Goal: Find contact information

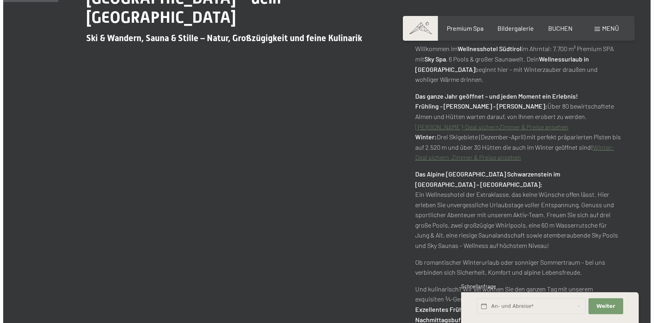
scroll to position [399, 0]
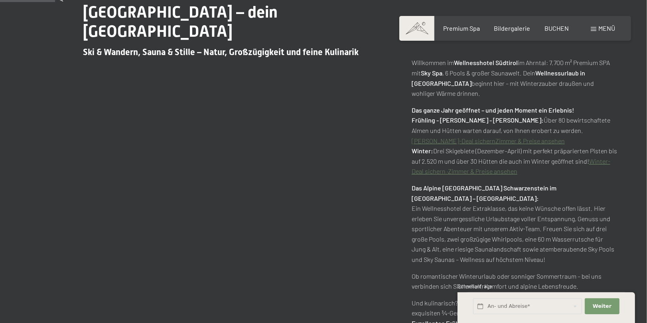
click at [606, 27] on span "Menü" at bounding box center [607, 28] width 17 height 8
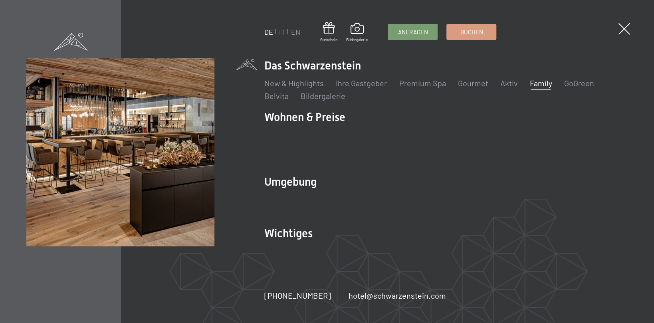
click at [535, 87] on link "Family" at bounding box center [540, 83] width 22 height 10
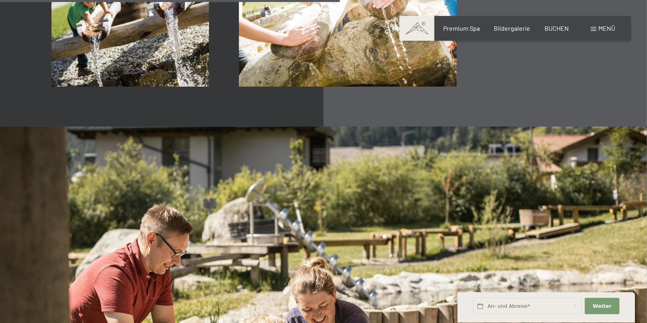
scroll to position [3233, 0]
click at [601, 32] on div "Menü" at bounding box center [603, 28] width 24 height 9
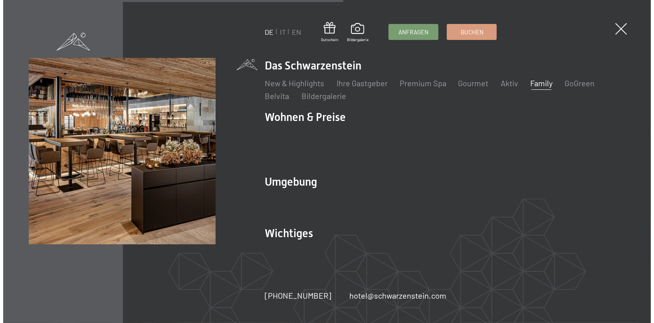
scroll to position [3246, 0]
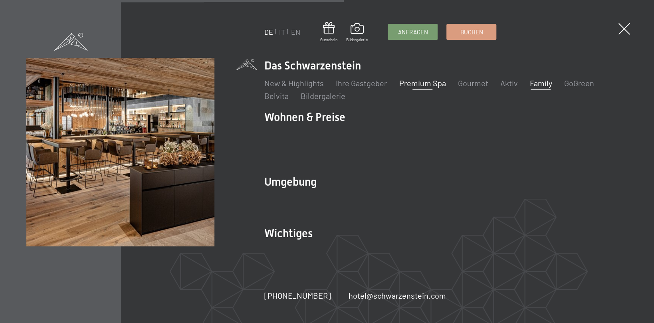
click at [399, 87] on link "Premium Spa" at bounding box center [422, 83] width 47 height 10
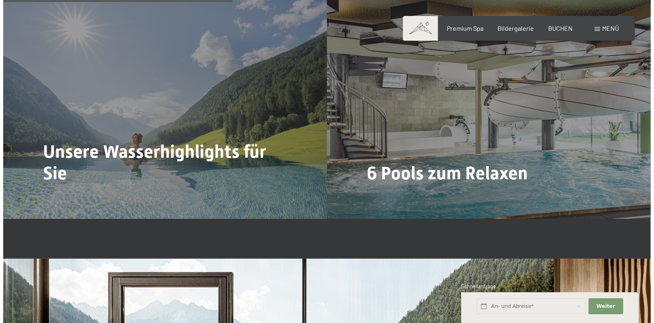
scroll to position [2036, 0]
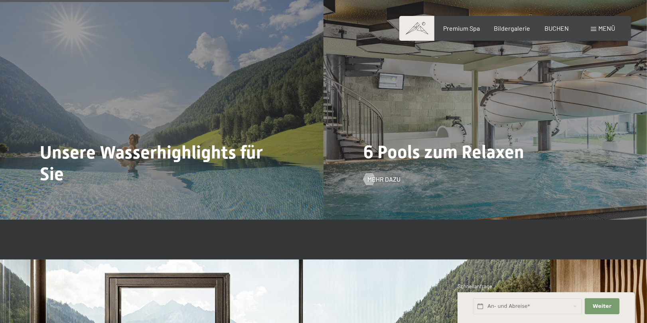
click at [447, 141] on span "6 Pools zum Relaxen" at bounding box center [444, 151] width 161 height 21
click at [376, 175] on span "Mehr dazu" at bounding box center [392, 179] width 33 height 9
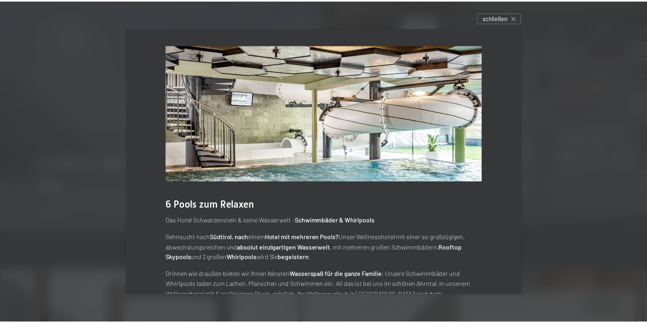
scroll to position [0, 0]
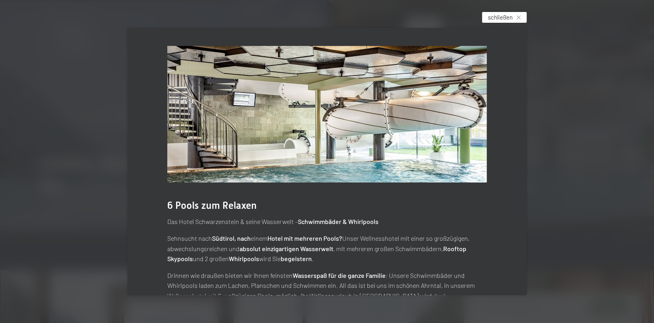
click at [515, 19] on div "schließen" at bounding box center [504, 17] width 45 height 11
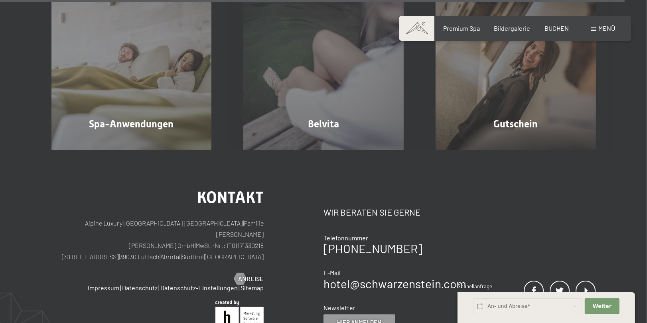
scroll to position [4830, 0]
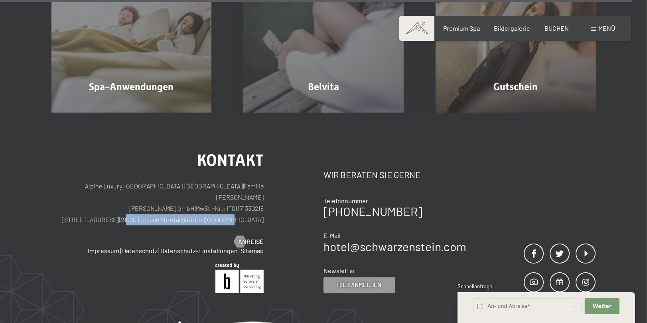
drag, startPoint x: 265, startPoint y: 158, endPoint x: 158, endPoint y: 161, distance: 106.2
click at [158, 161] on div "Kontakt Alpine Luxury SPA Resort SCHWARZENSTEIN | Familie Zimmerhofer Otmar Zim…" at bounding box center [187, 222] width 273 height 141
drag, startPoint x: 158, startPoint y: 161, endPoint x: 162, endPoint y: 167, distance: 7.5
click at [162, 167] on div "Kontakt Alpine Luxury SPA Resort SCHWARZENSTEIN | Familie Zimmerhofer Otmar Zim…" at bounding box center [157, 198] width 213 height 93
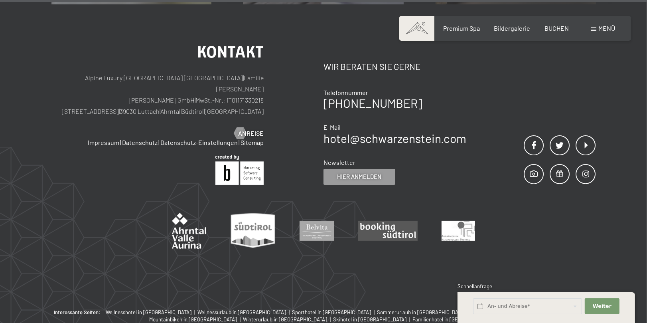
scroll to position [4946, 0]
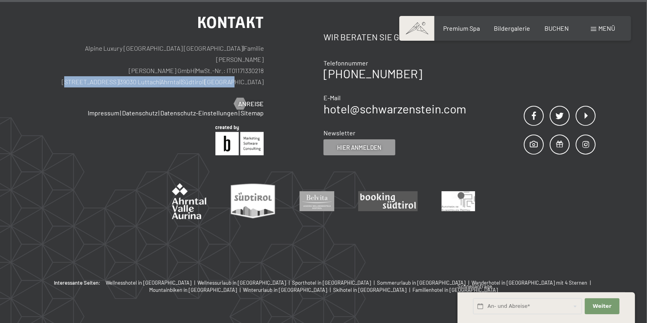
drag, startPoint x: 268, startPoint y: 40, endPoint x: 116, endPoint y: 44, distance: 152.5
click at [116, 44] on div "Kontakt Alpine Luxury SPA Resort SCHWARZENSTEIN | Familie Zimmerhofer Otmar Zim…" at bounding box center [187, 85] width 273 height 141
drag, startPoint x: 116, startPoint y: 44, endPoint x: 120, endPoint y: 43, distance: 4.3
copy p "Dorfstraße 11 | 39030 Luttach | Ahrntal | Südtirol | Italien"
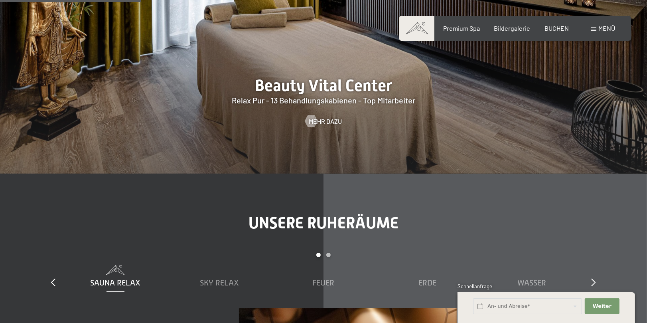
scroll to position [1034, 0]
